Goal: Transaction & Acquisition: Subscribe to service/newsletter

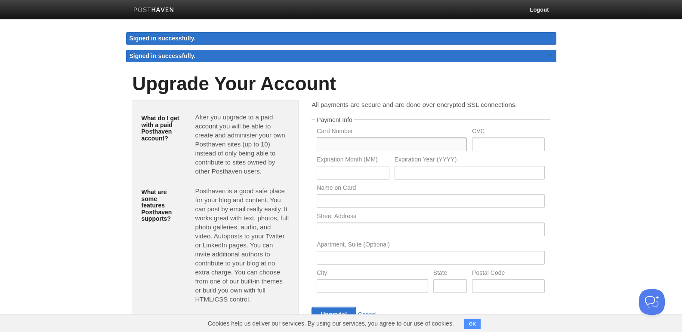
click at [334, 142] on input "text" at bounding box center [392, 145] width 150 height 14
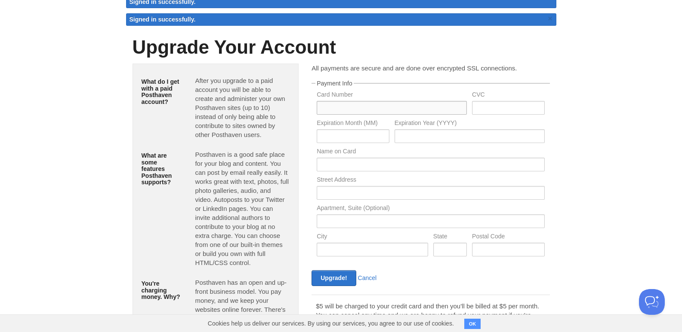
scroll to position [86, 0]
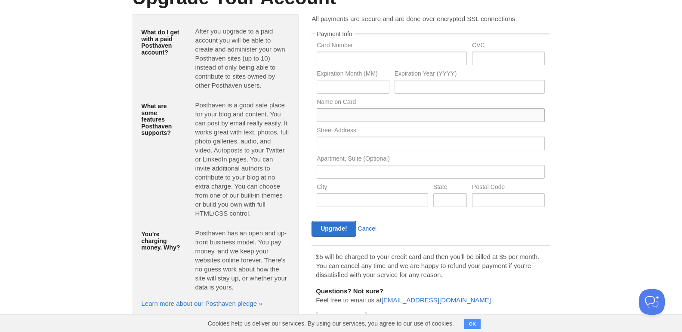
click at [340, 119] on input "text" at bounding box center [431, 115] width 228 height 14
click at [357, 143] on input "text" at bounding box center [431, 144] width 228 height 14
click at [359, 160] on label "Apartment, Suite (Optional)" at bounding box center [431, 160] width 228 height 8
drag, startPoint x: 382, startPoint y: 148, endPoint x: 449, endPoint y: 149, distance: 66.7
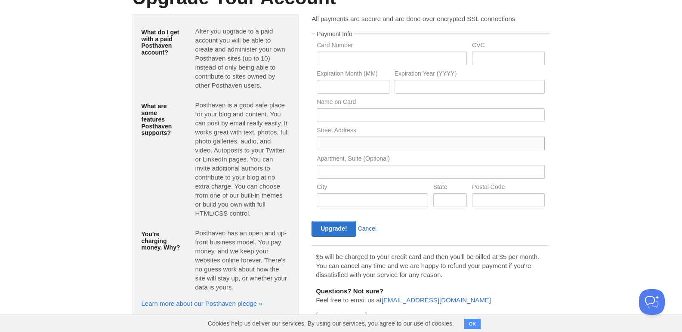
click at [382, 148] on input "text" at bounding box center [431, 144] width 228 height 14
type input "[STREET_ADDRESS][US_STATE]"
type input "Akutan"
type input "[US_STATE]"
type input "10001"
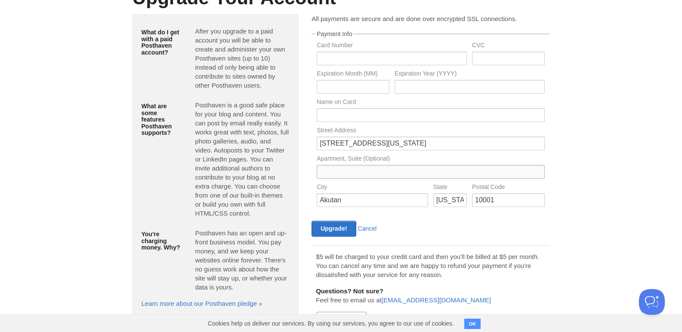
click at [353, 176] on input "text" at bounding box center [431, 172] width 228 height 14
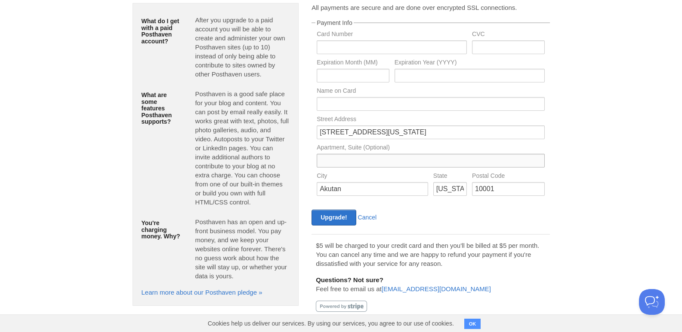
scroll to position [83, 0]
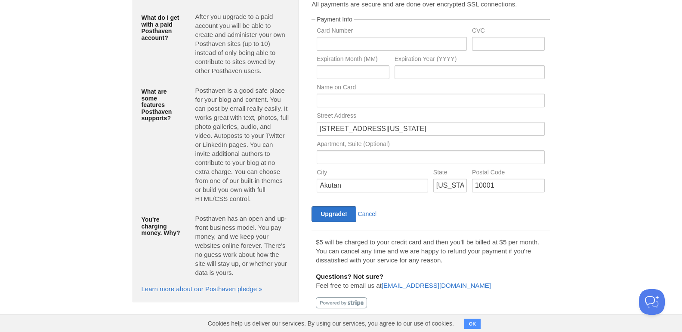
click at [329, 229] on div "All payments are secure and are done over encrypted SSL connections. Payment In…" at bounding box center [430, 157] width 238 height 315
click at [337, 216] on input "Upgrade!" at bounding box center [333, 214] width 44 height 16
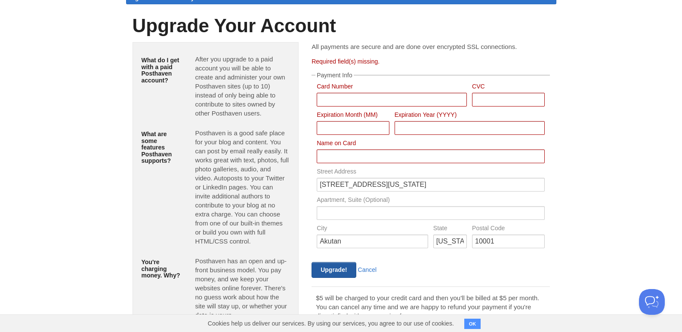
scroll to position [0, 0]
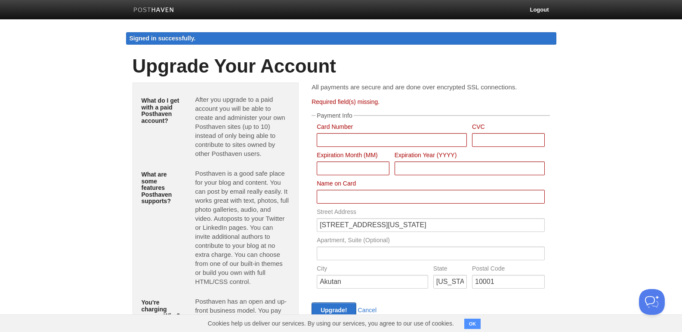
click at [150, 103] on h5 "What do I get with a paid Posthaven account?" at bounding box center [161, 111] width 41 height 27
click at [146, 10] on img at bounding box center [153, 10] width 41 height 6
